Goal: Information Seeking & Learning: Learn about a topic

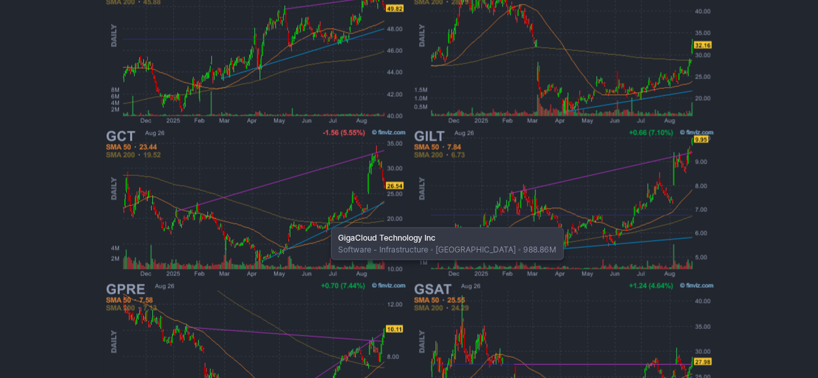
scroll to position [1173, 0]
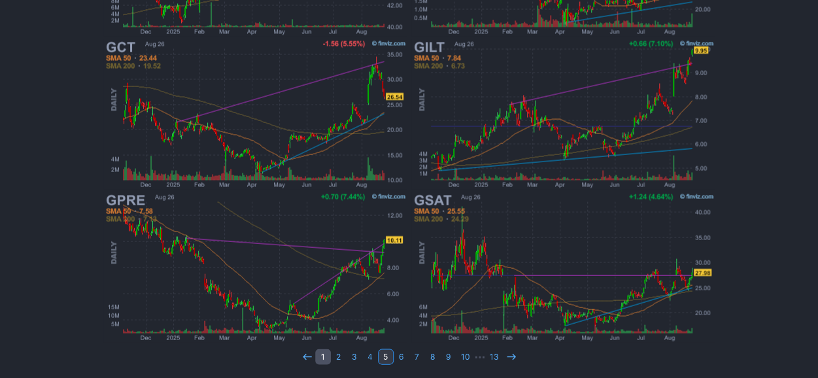
click at [323, 355] on link "1" at bounding box center [323, 357] width 16 height 16
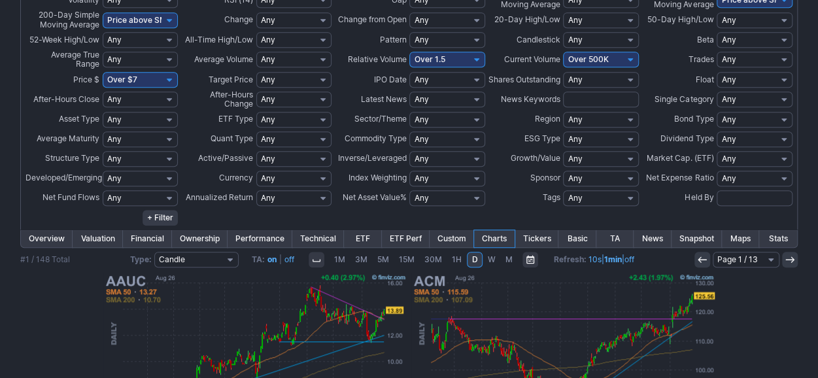
scroll to position [458, 0]
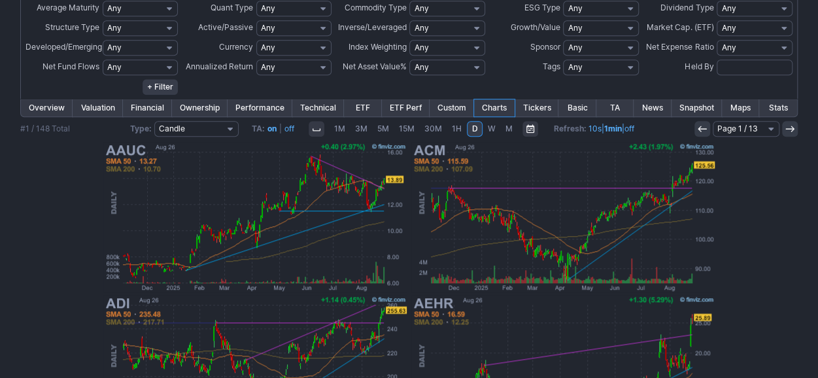
click at [248, 107] on link "Performance" at bounding box center [260, 107] width 65 height 17
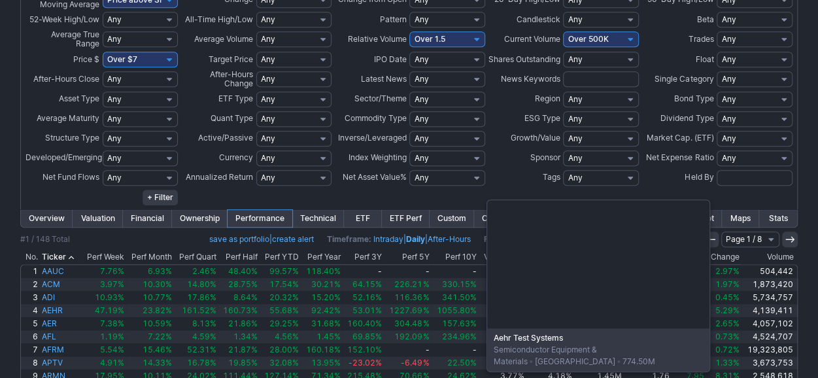
scroll to position [543, 0]
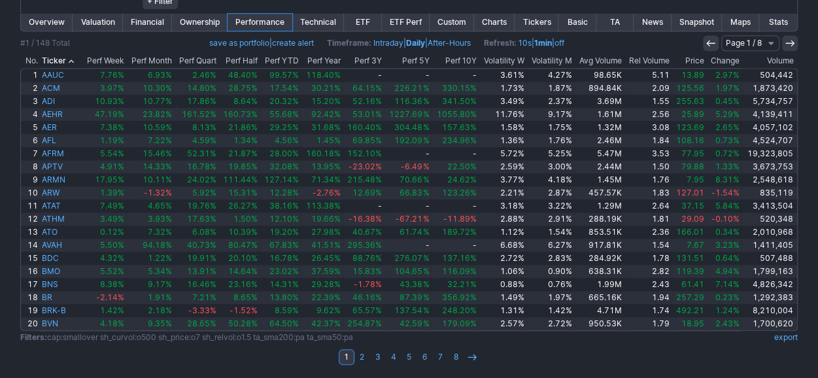
click at [787, 336] on link "export" at bounding box center [786, 337] width 24 height 10
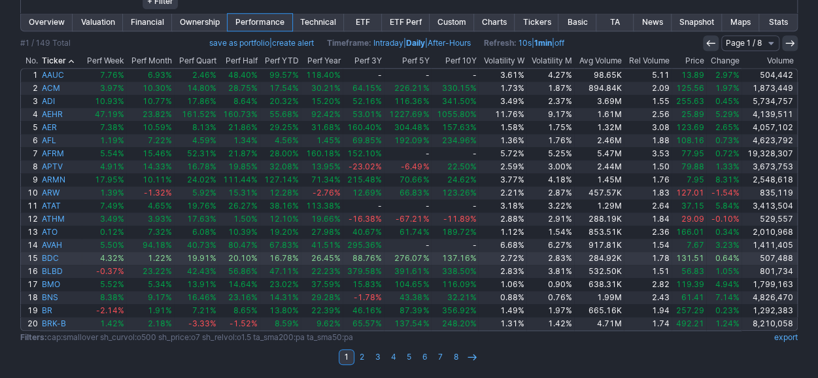
scroll to position [413, 0]
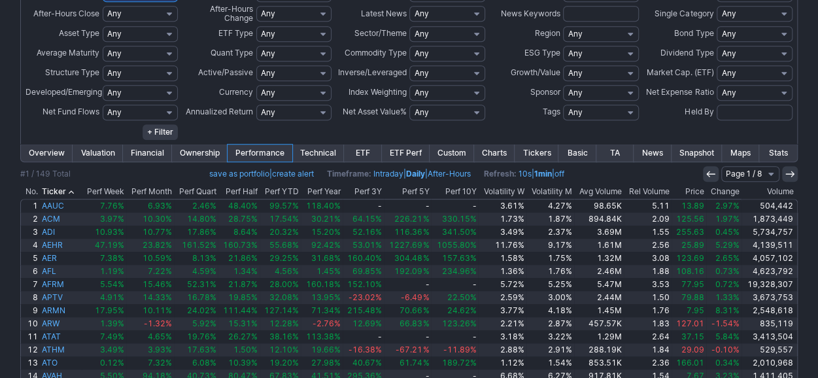
click at [717, 189] on th "Change" at bounding box center [723, 192] width 35 height 13
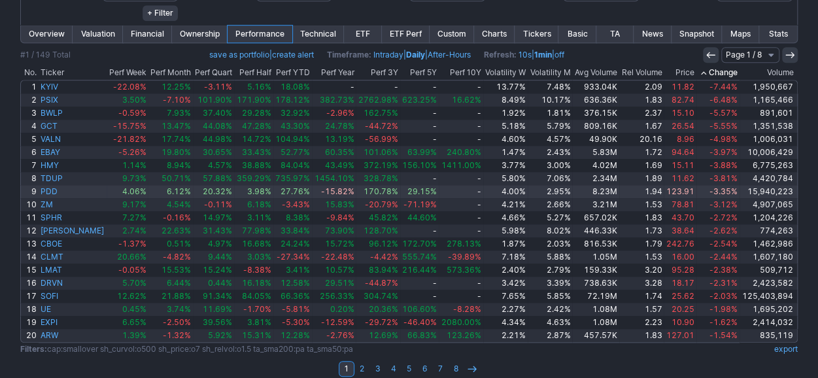
scroll to position [543, 0]
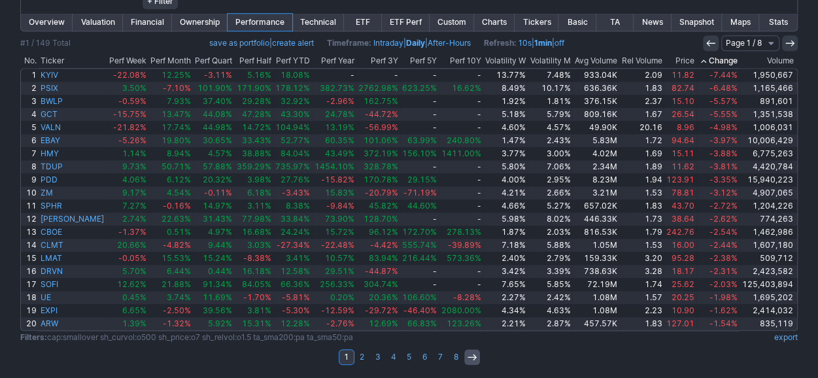
click at [466, 362] on link at bounding box center [472, 357] width 16 height 16
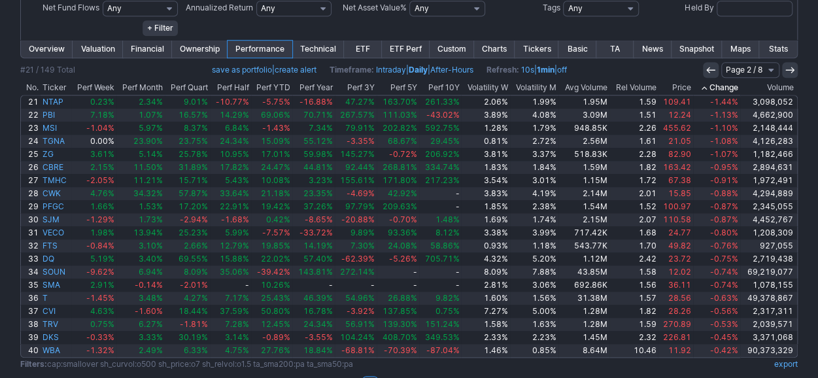
scroll to position [543, 0]
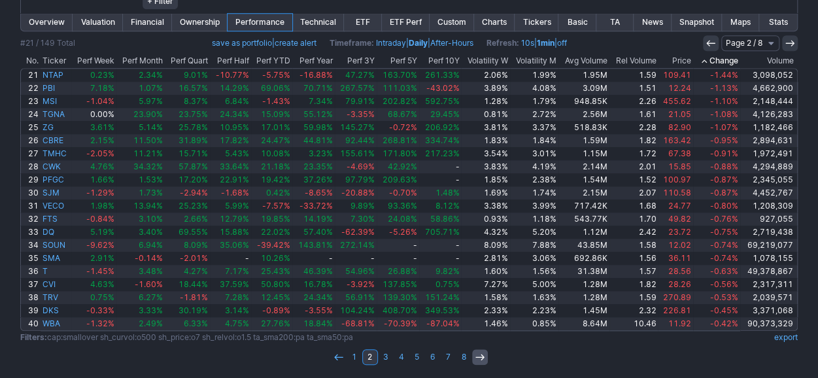
click at [479, 352] on icon at bounding box center [480, 357] width 10 height 10
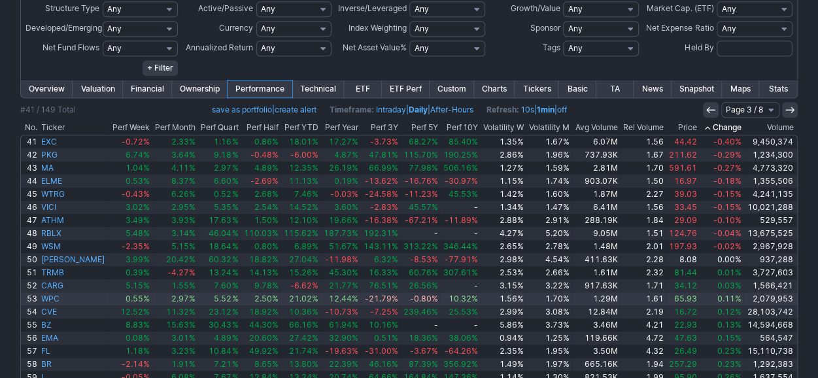
scroll to position [458, 0]
